Goal: Information Seeking & Learning: Learn about a topic

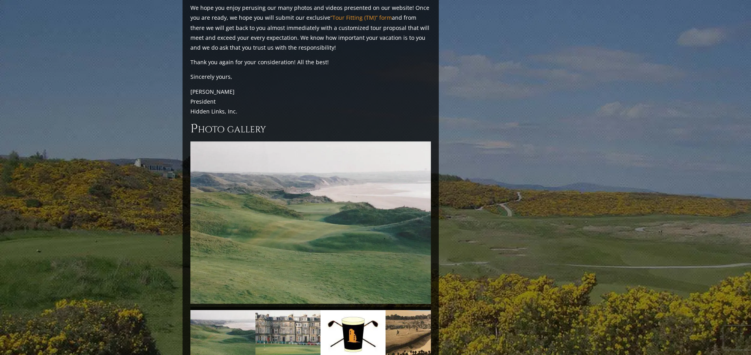
scroll to position [1654, 0]
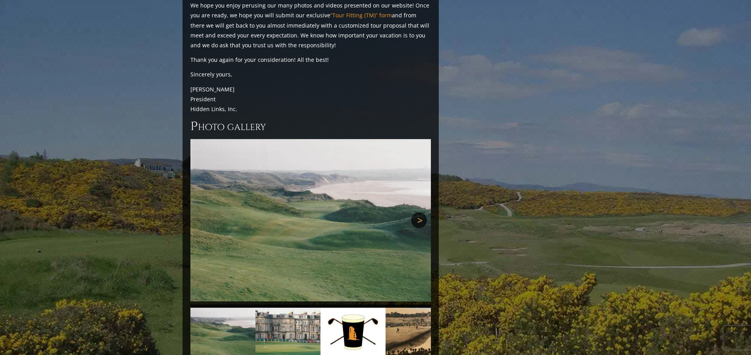
click at [422, 212] on link "Next" at bounding box center [419, 220] width 16 height 16
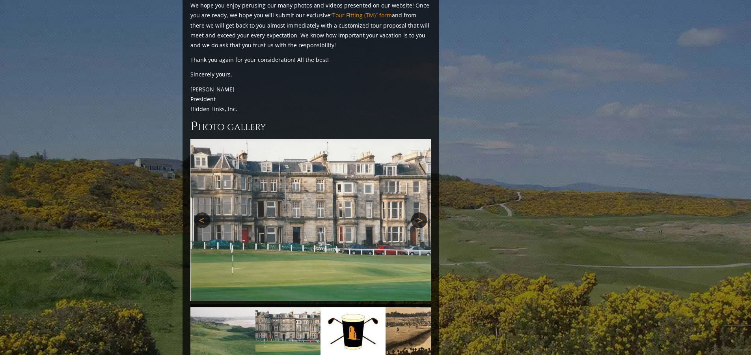
click at [422, 212] on link "Next" at bounding box center [419, 220] width 16 height 16
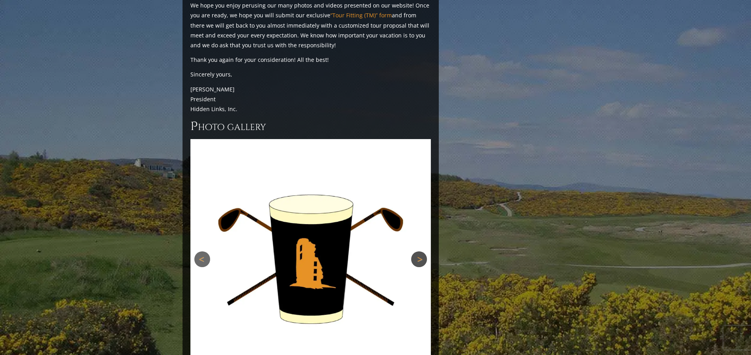
click at [420, 251] on link "Next" at bounding box center [419, 259] width 16 height 16
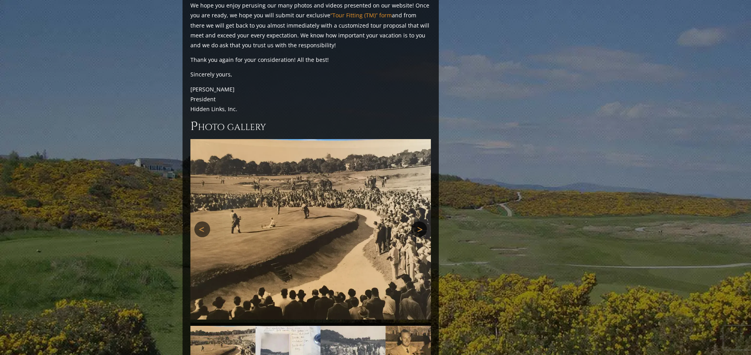
click at [419, 221] on link "Next" at bounding box center [419, 229] width 16 height 16
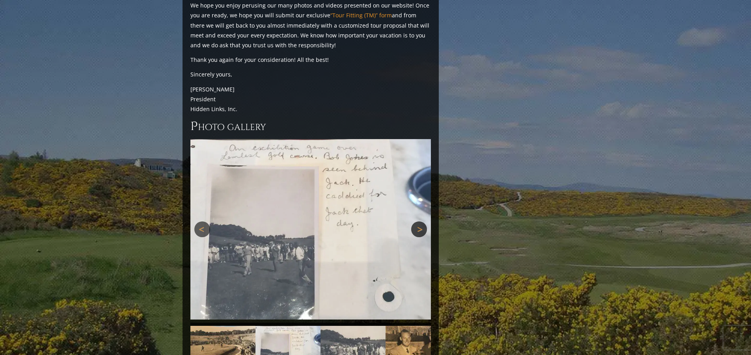
click at [419, 221] on link "Next" at bounding box center [419, 229] width 16 height 16
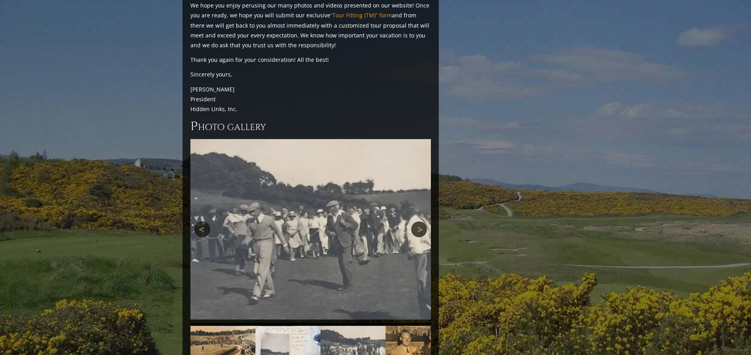
click at [419, 221] on link "Next" at bounding box center [419, 229] width 16 height 16
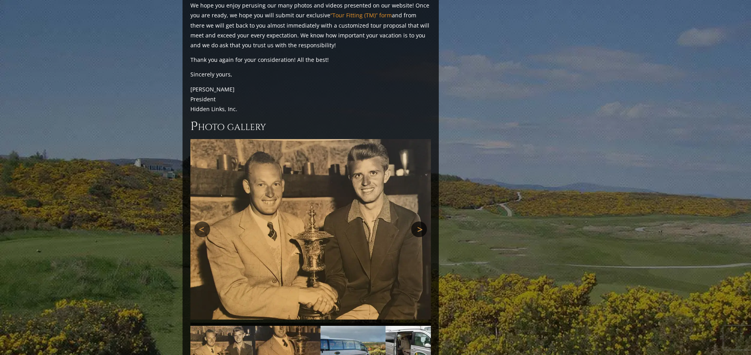
click at [419, 221] on link "Next" at bounding box center [419, 229] width 16 height 16
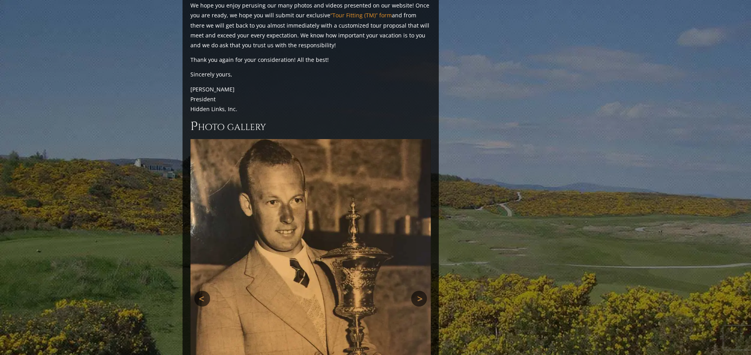
click at [419, 189] on div "Previous Next Previous Next" at bounding box center [310, 298] width 240 height 319
click at [419, 189] on img at bounding box center [310, 299] width 240 height 320
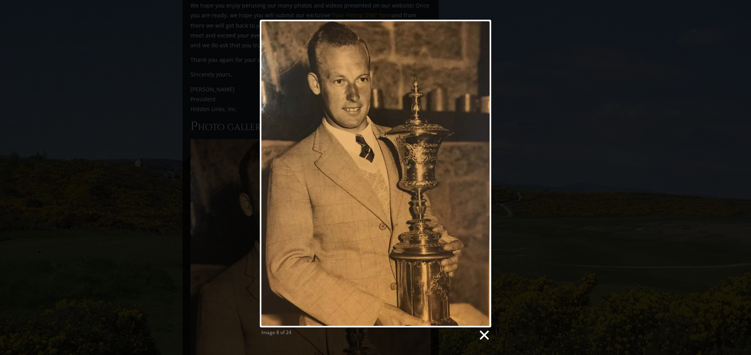
click at [482, 336] on link at bounding box center [483, 335] width 12 height 12
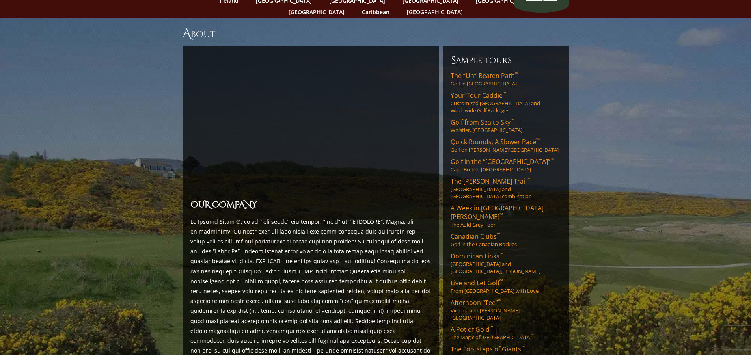
scroll to position [0, 0]
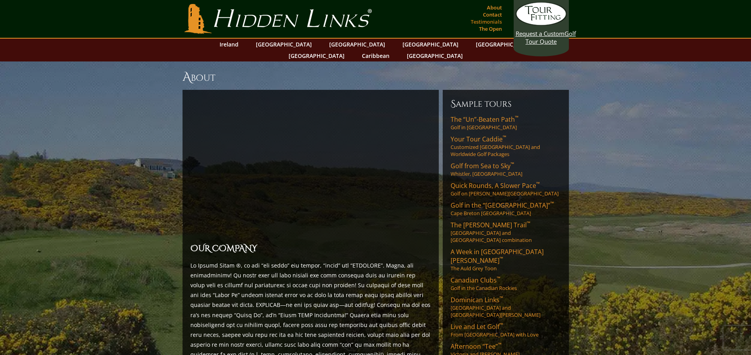
click at [495, 22] on link "Testimonials" at bounding box center [485, 21] width 35 height 11
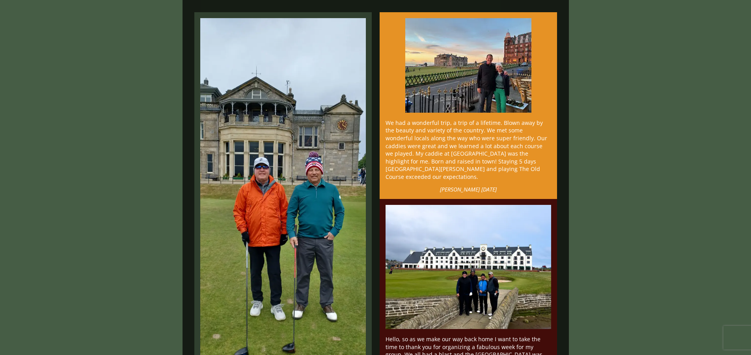
scroll to position [276, 0]
